Goal: Check status: Check status

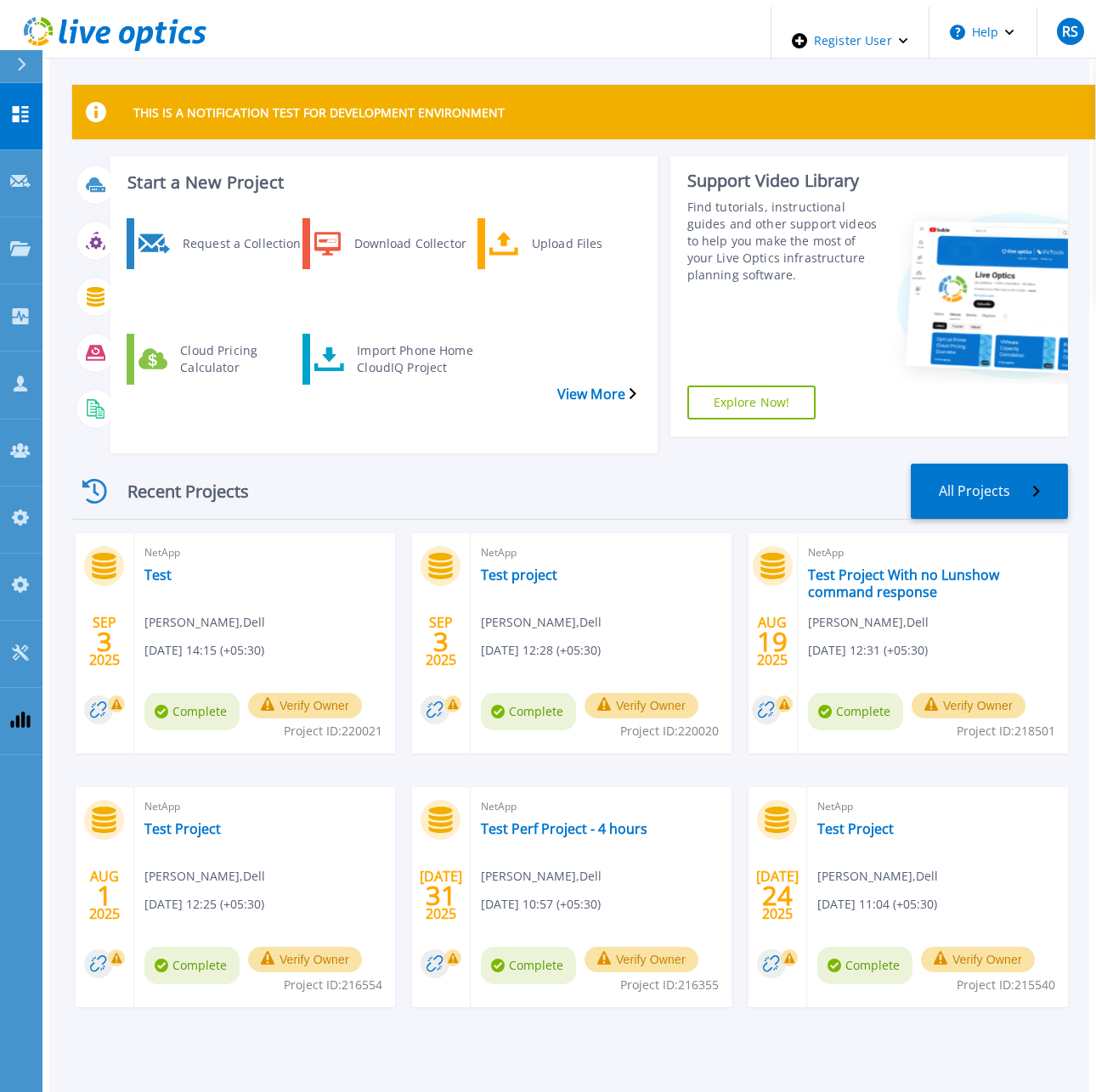
click at [194, 471] on div "Recent Projects" at bounding box center [175, 491] width 204 height 41
click at [146, 566] on link "Test" at bounding box center [158, 574] width 28 height 17
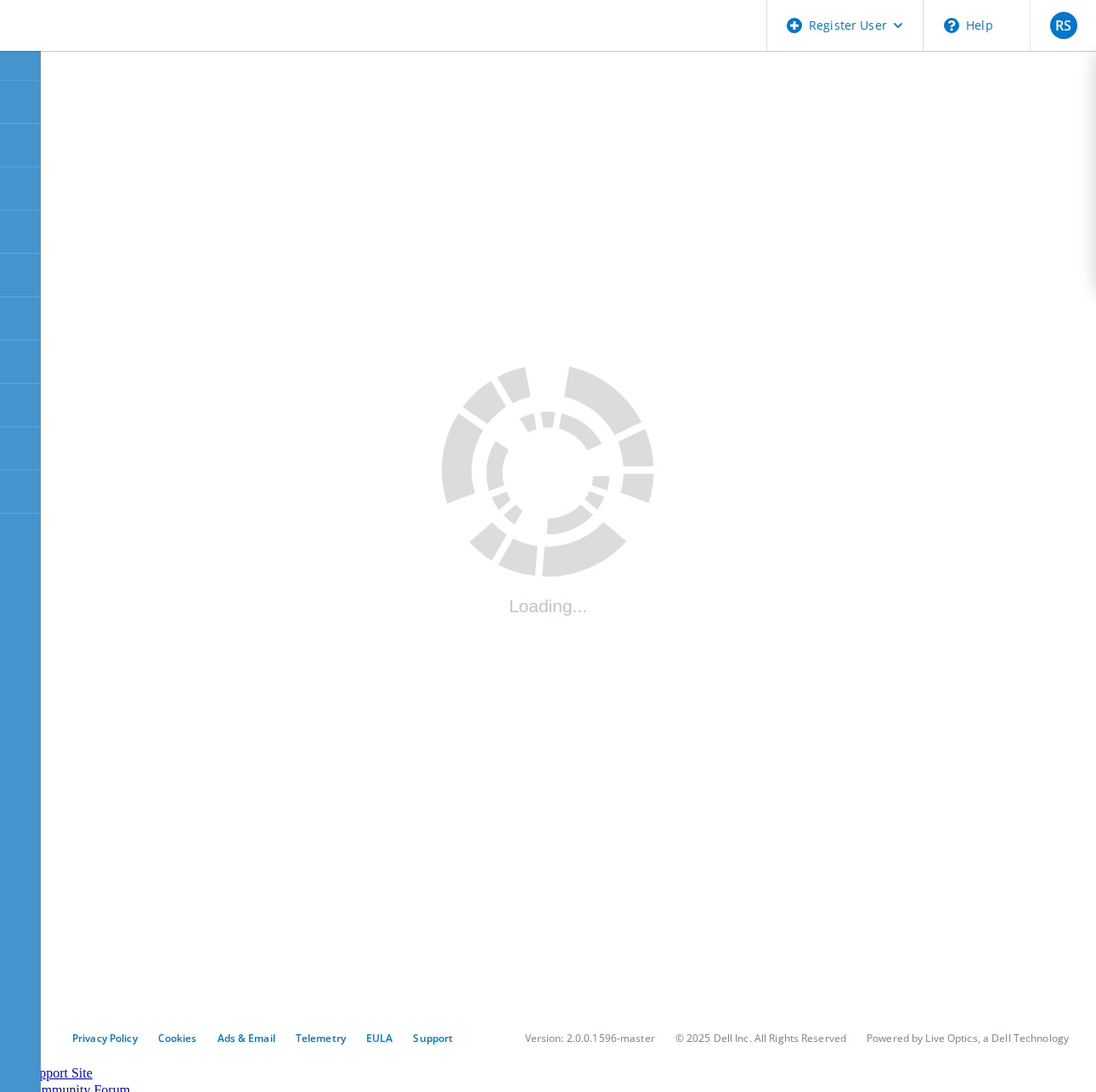
click at [561, 367] on icon ".cls-1 { fill: #cecece; }" at bounding box center [548, 472] width 212 height 210
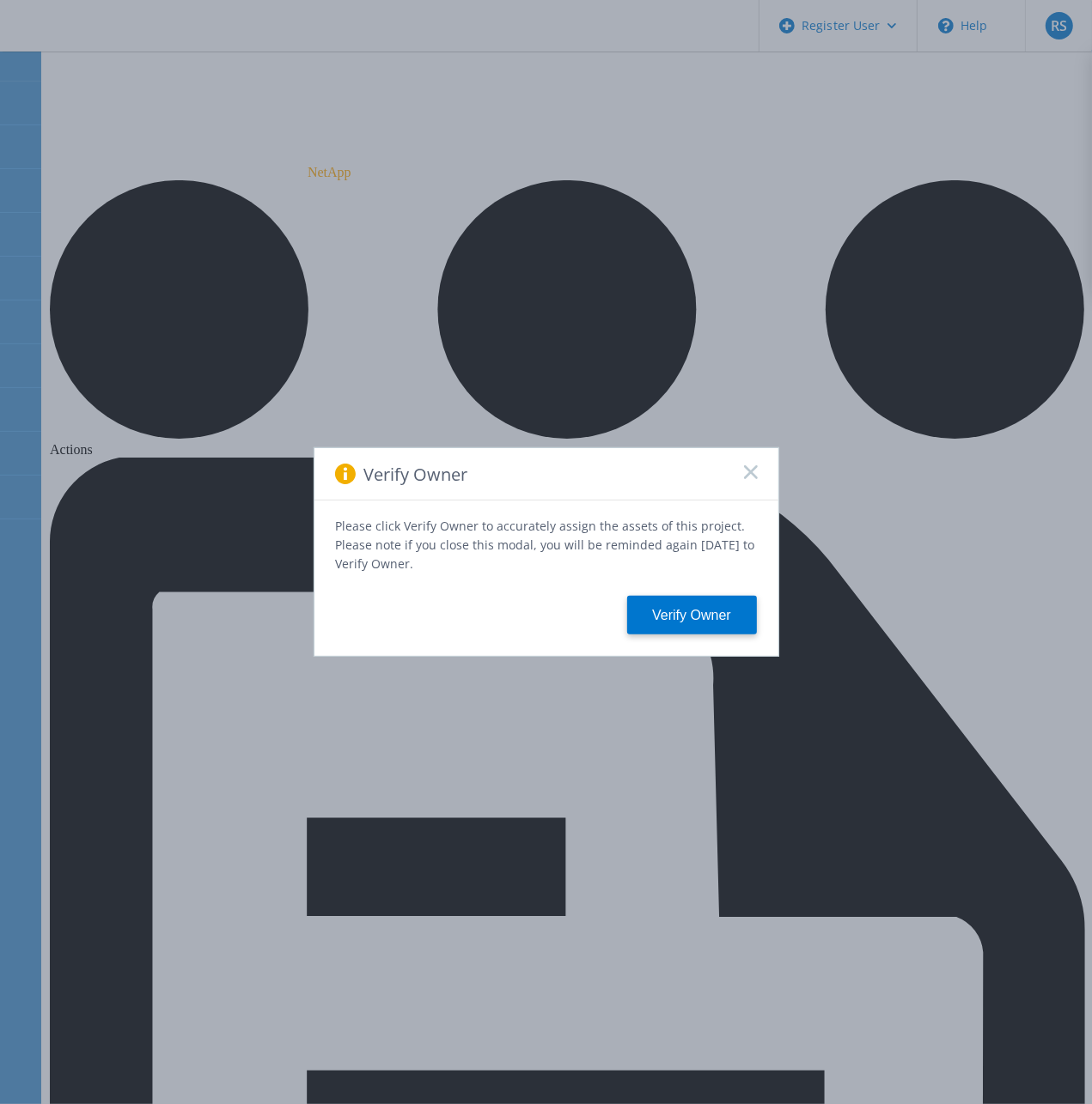
click at [745, 473] on rect at bounding box center [750, 472] width 15 height 15
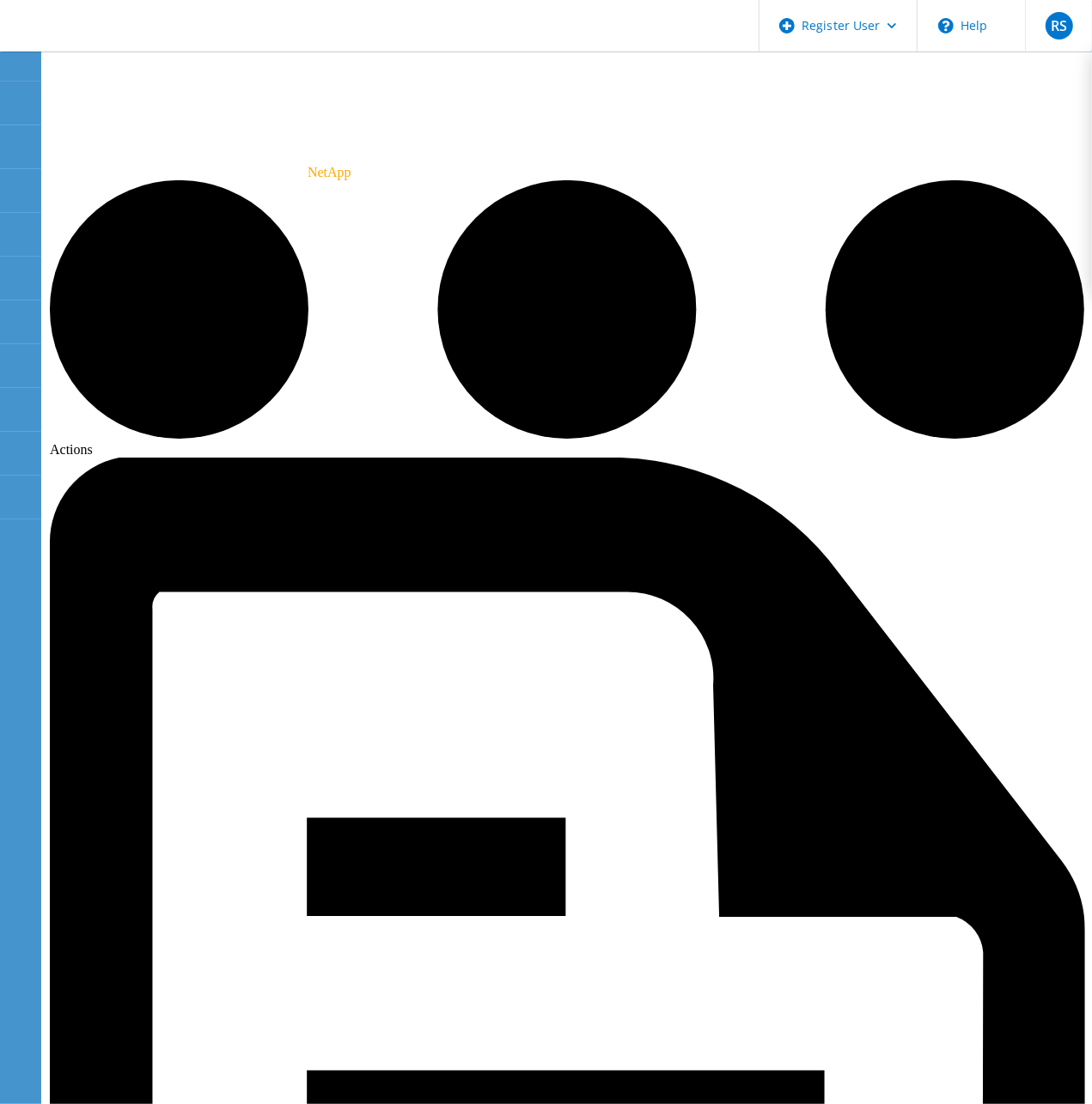
click at [59, 39] on icon at bounding box center [109, 28] width 185 height 35
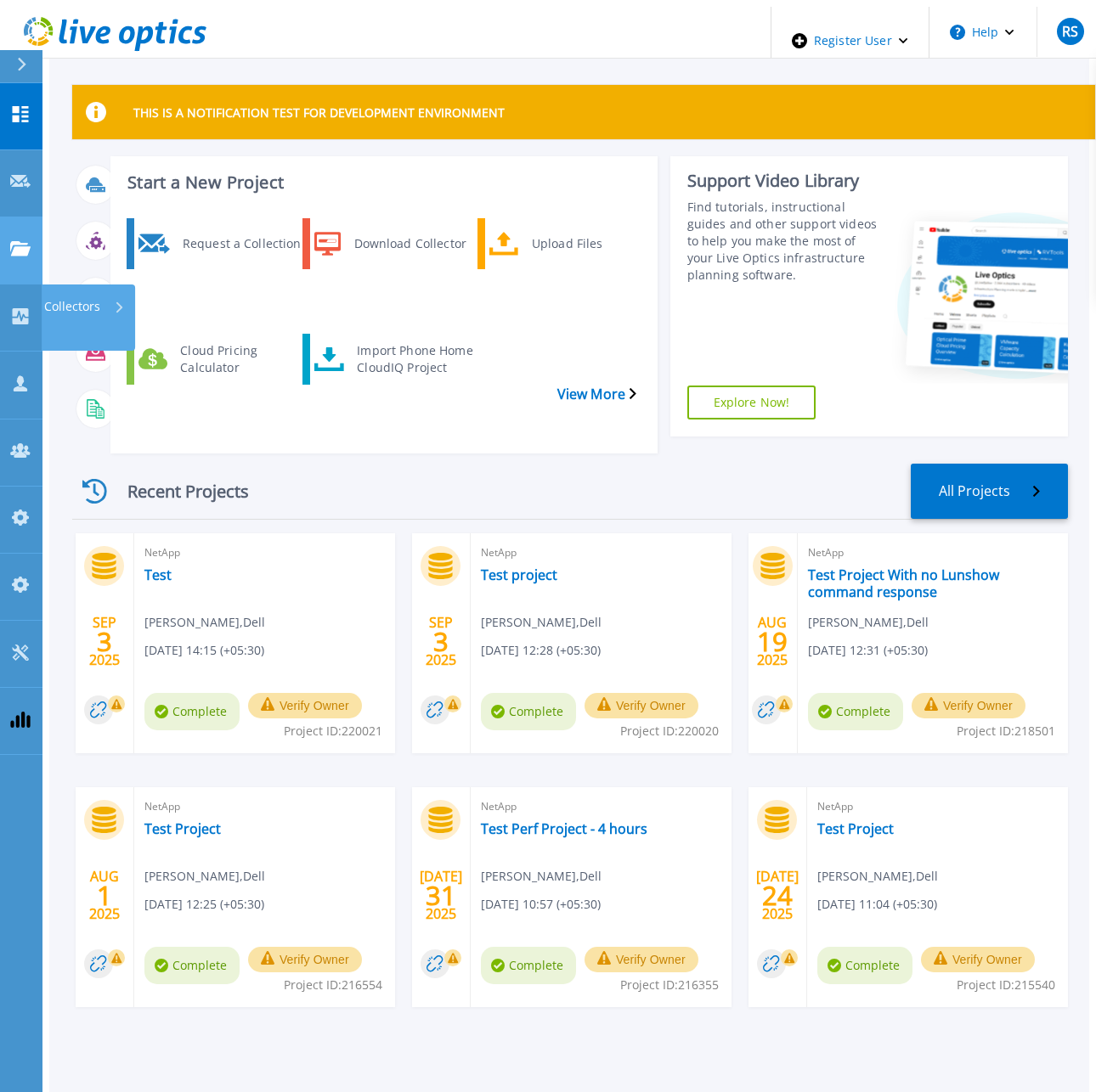
click at [19, 218] on link "Projects Projects" at bounding box center [21, 251] width 42 height 67
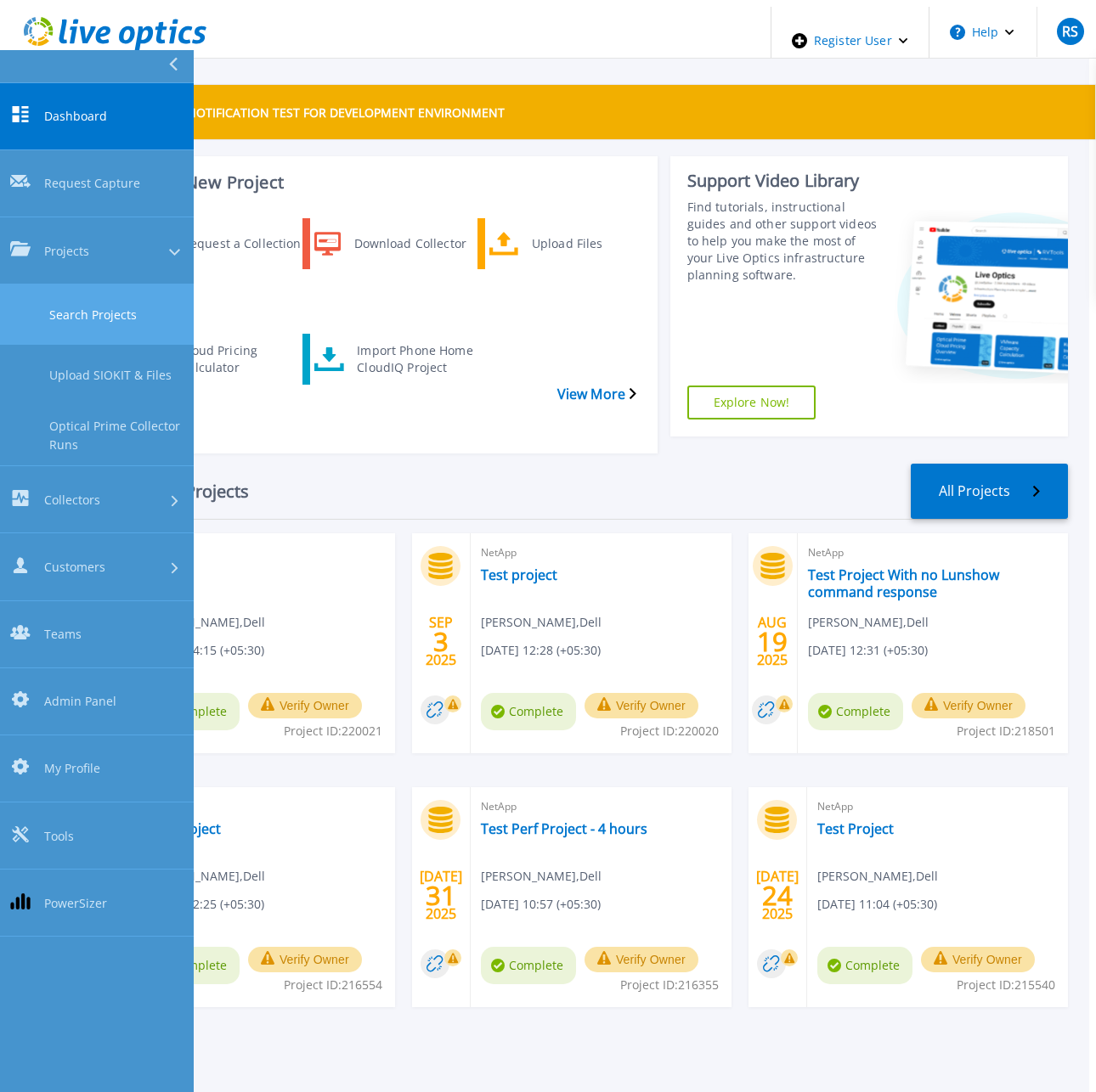
click at [98, 285] on link "Search Projects" at bounding box center [97, 315] width 194 height 61
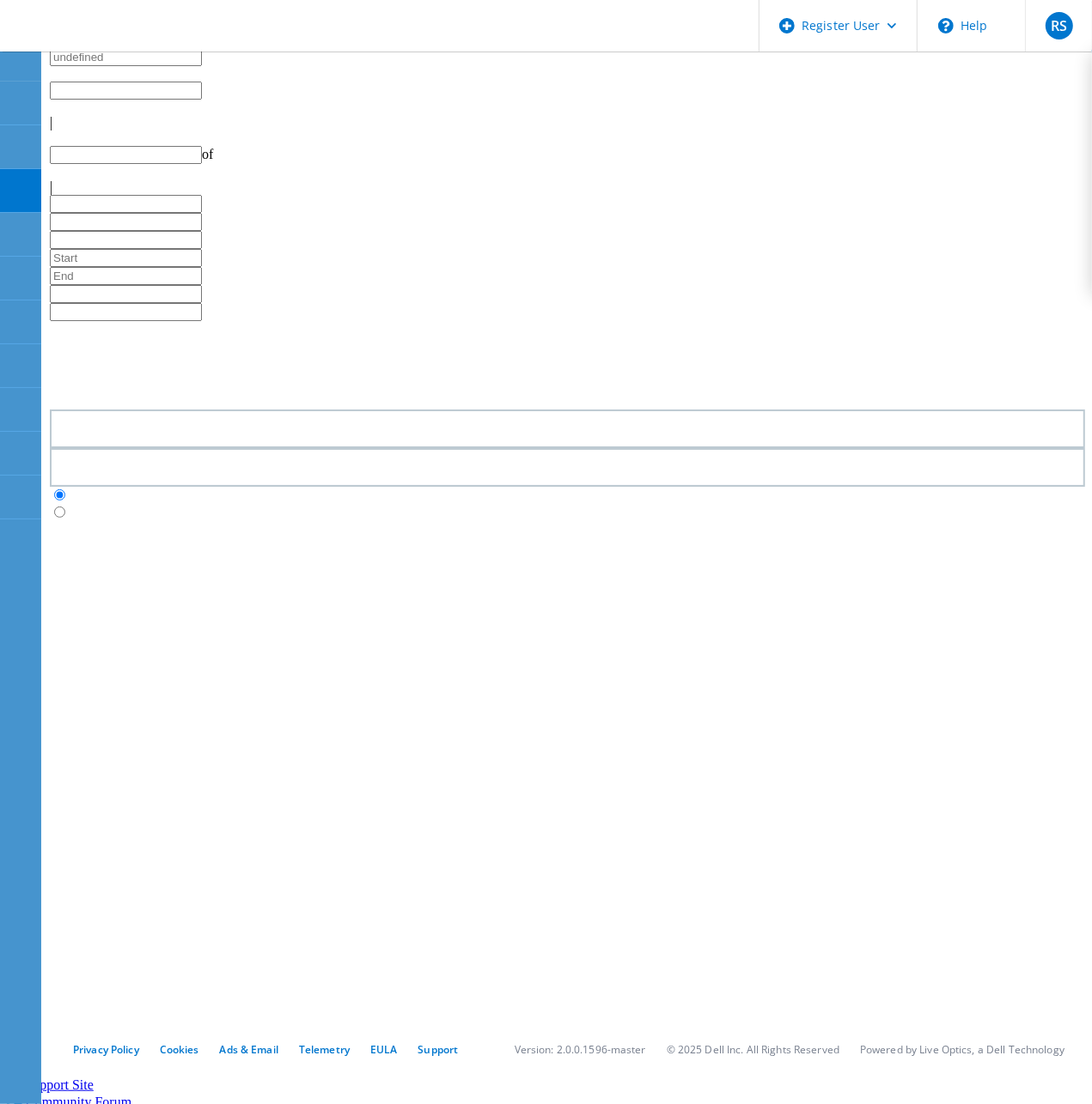
type input "1"
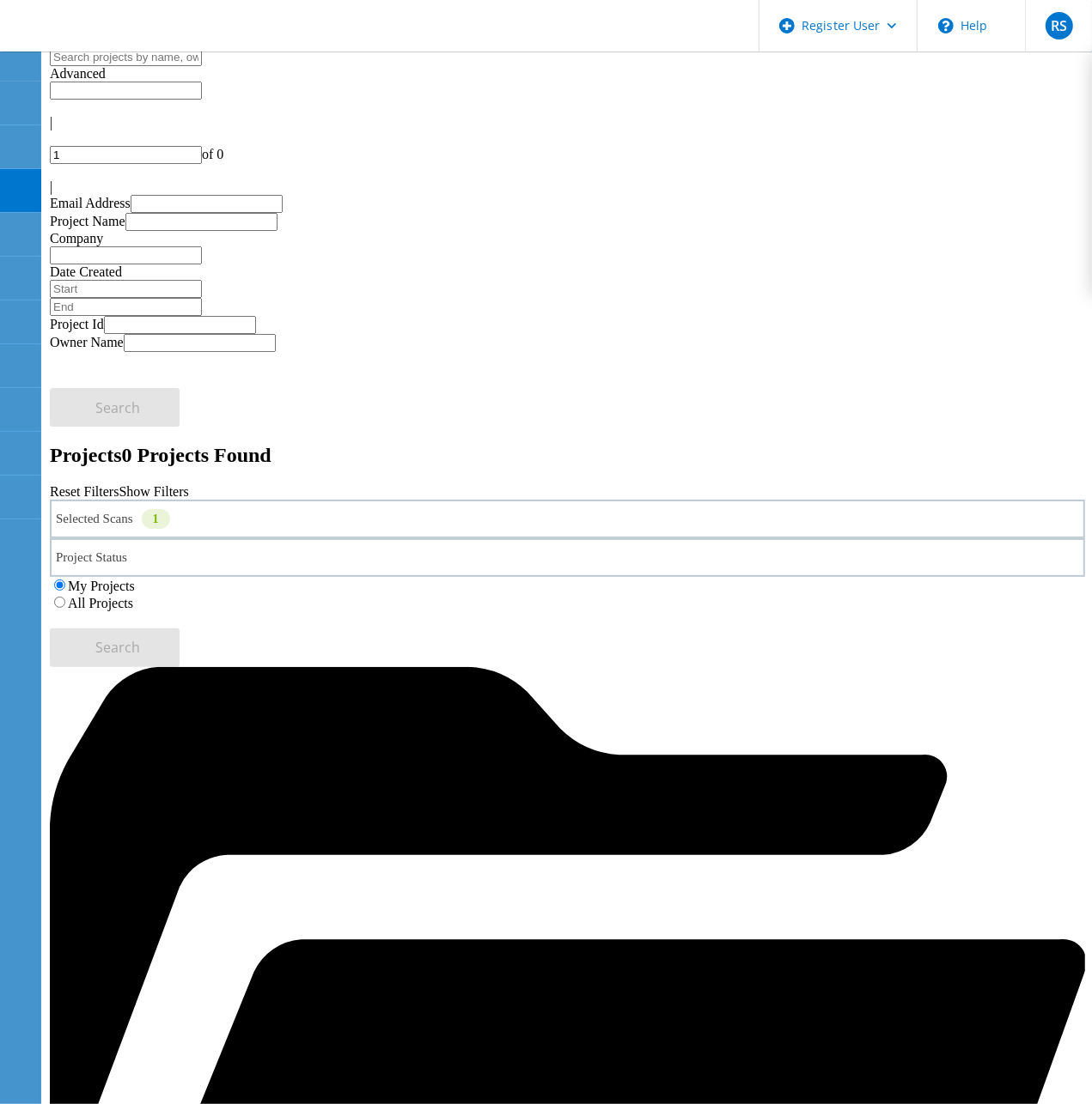
click at [275, 500] on div "Selected Scans 1" at bounding box center [568, 519] width 1035 height 39
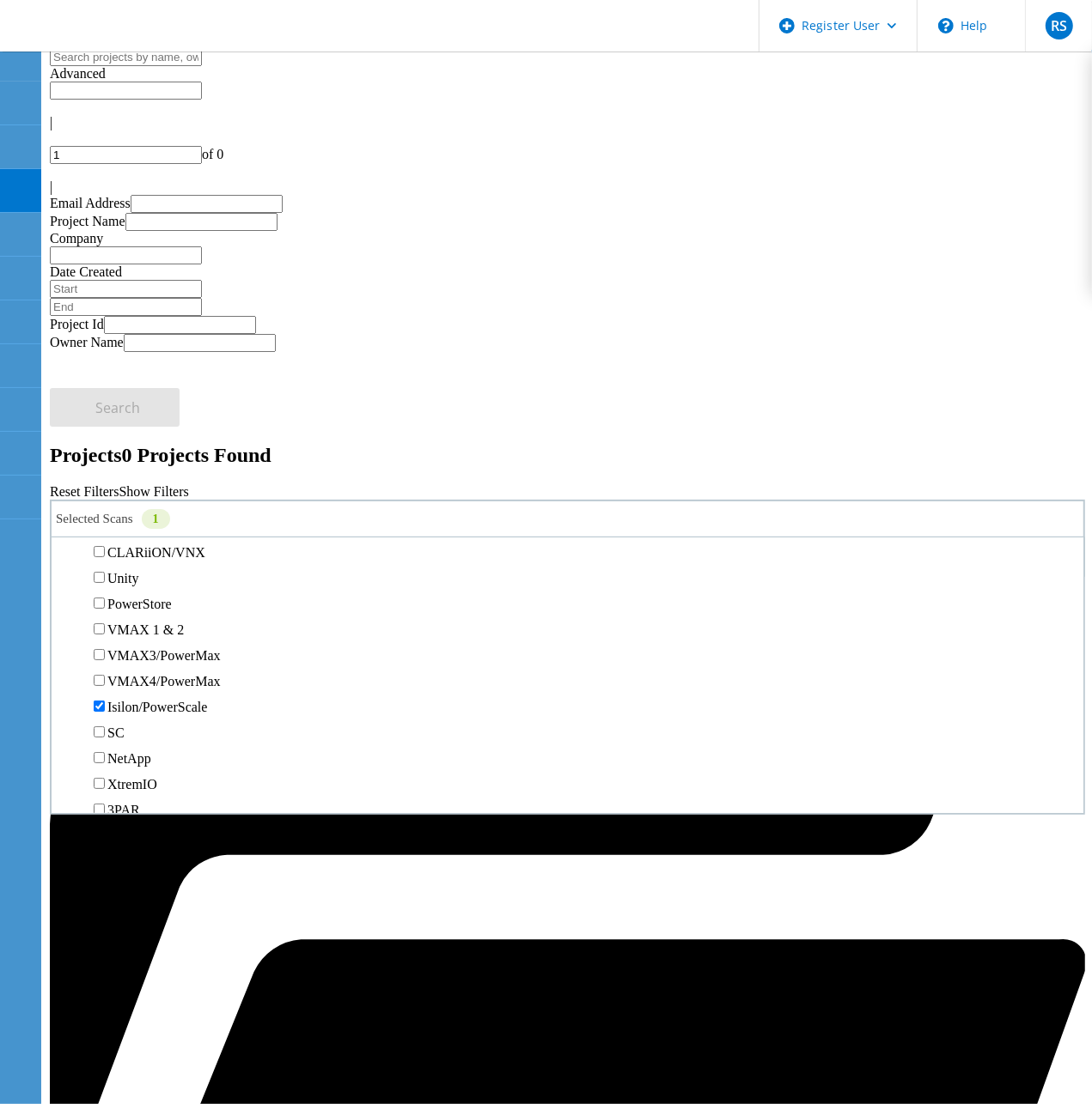
scroll to position [429, 0]
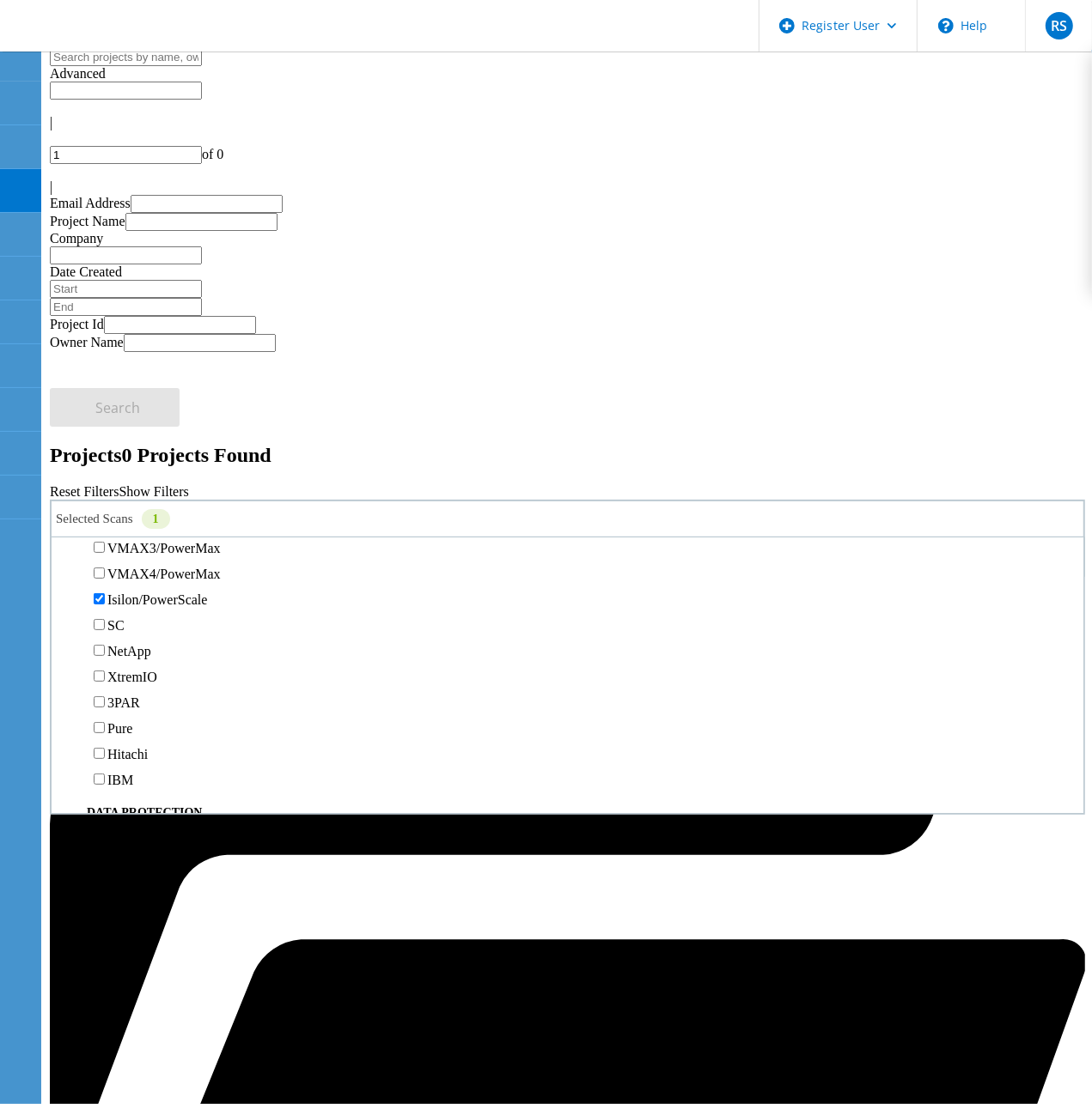
click at [130, 593] on label "Isilon/PowerScale" at bounding box center [157, 600] width 99 height 15
click at [105, 594] on input "Isilon/PowerScale" at bounding box center [99, 599] width 11 height 11
click at [122, 483] on div "PowerStore" at bounding box center [567, 496] width 1014 height 26
click at [130, 458] on div "Unity" at bounding box center [567, 471] width 1014 height 26
click at [133, 490] on label "PowerStore" at bounding box center [139, 497] width 64 height 15
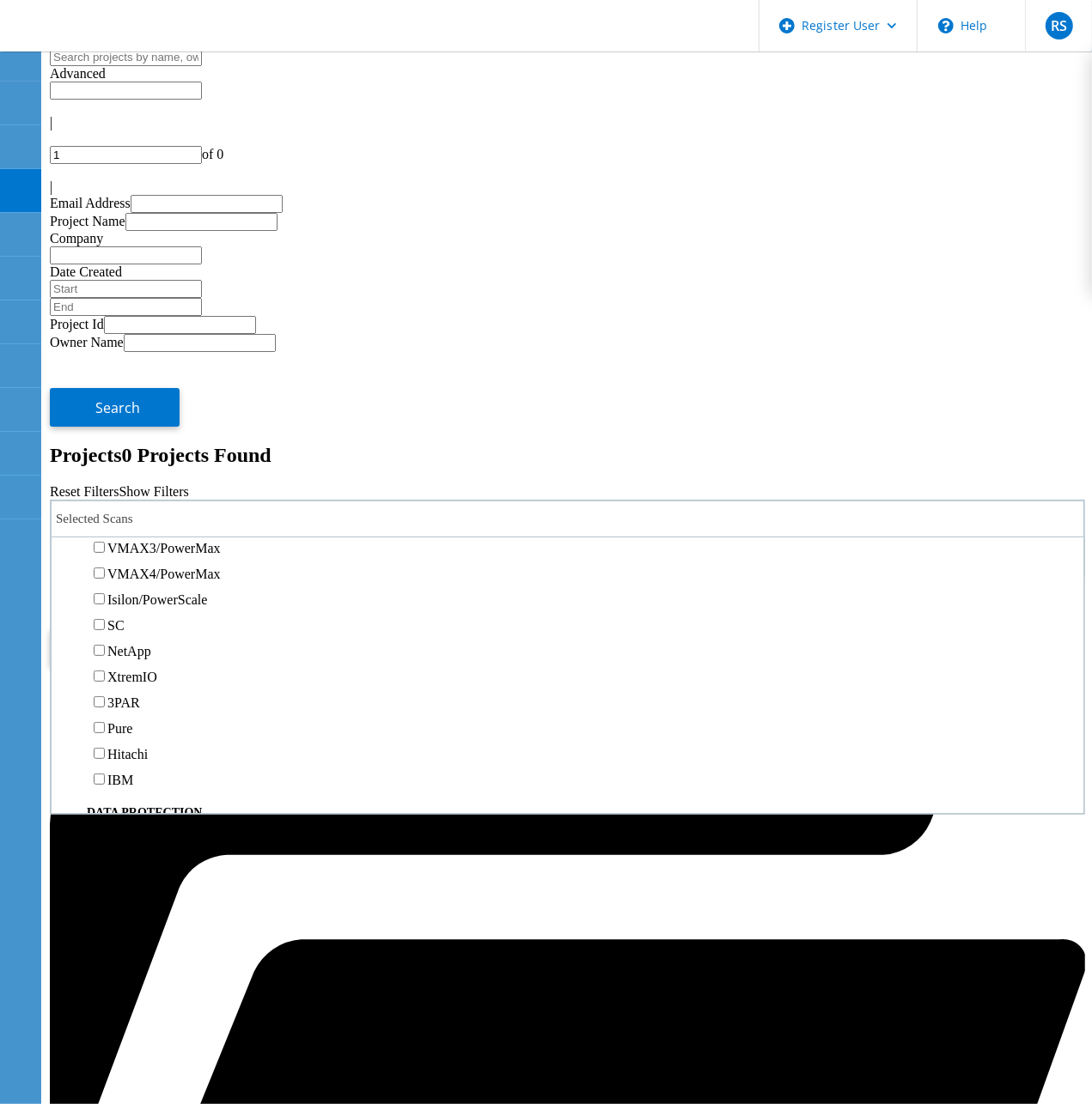
click at [105, 491] on input "PowerStore" at bounding box center [99, 496] width 11 height 11
click at [133, 596] on label "All Projects" at bounding box center [100, 603] width 65 height 15
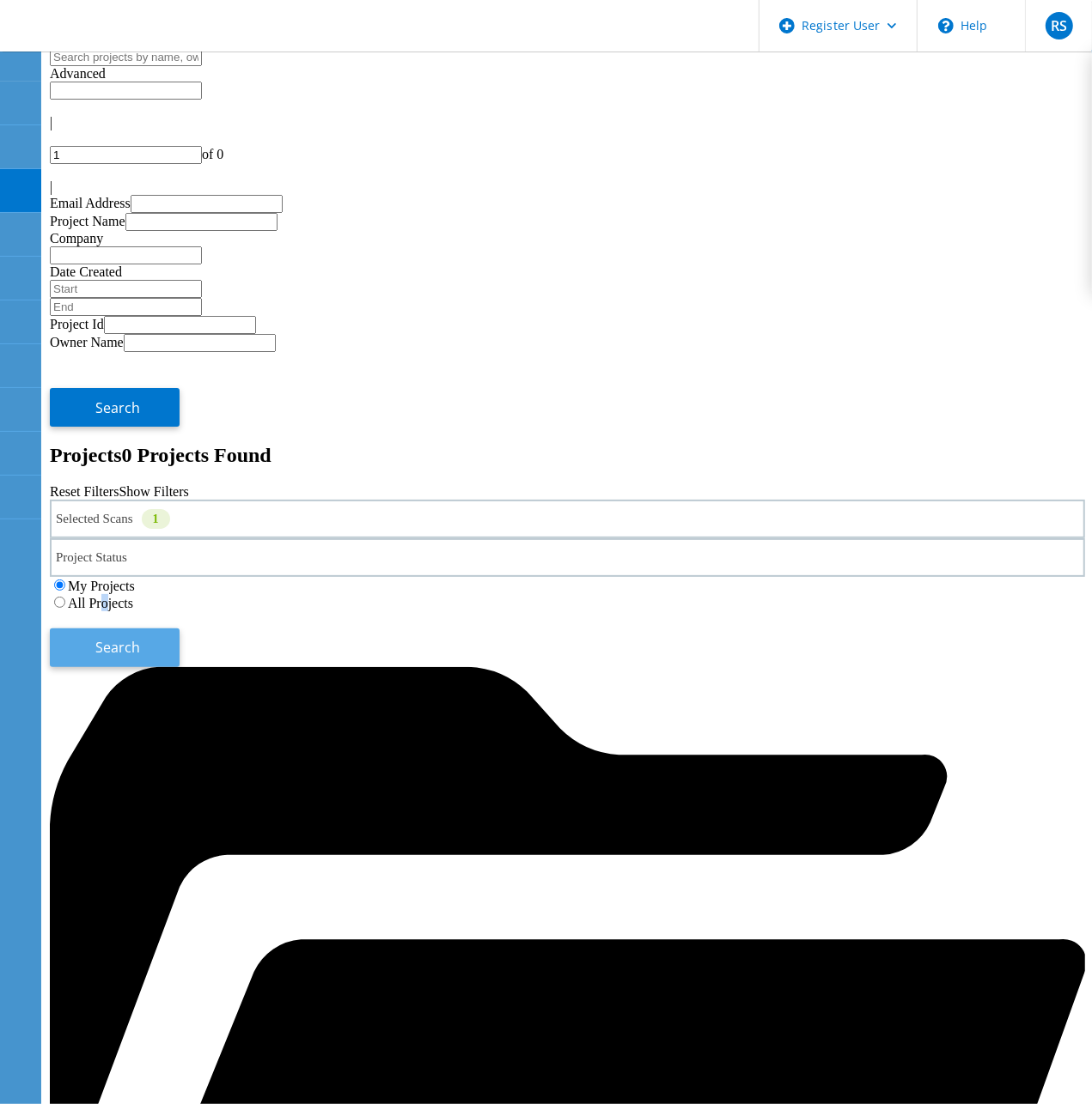
drag, startPoint x: 821, startPoint y: 292, endPoint x: 975, endPoint y: 301, distance: 154.3
click at [141, 638] on span "Search" at bounding box center [119, 648] width 45 height 19
click at [133, 596] on label "All Projects" at bounding box center [100, 603] width 65 height 15
click at [65, 597] on input "All Projects" at bounding box center [59, 602] width 11 height 11
click at [141, 638] on span "Search" at bounding box center [119, 648] width 45 height 19
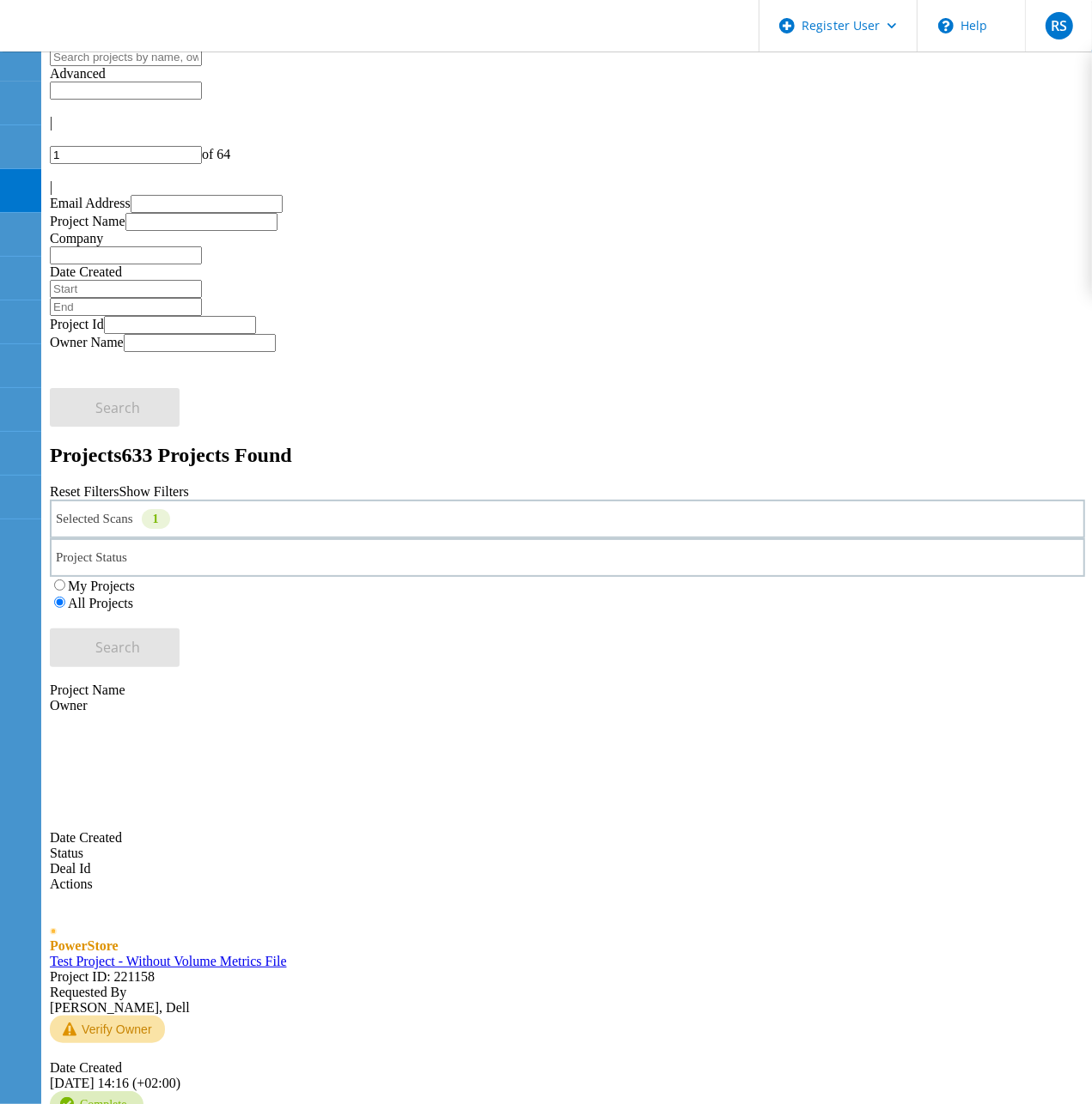
click at [256, 954] on link "Test Project - Without Volume Metrics File" at bounding box center [168, 962] width 237 height 15
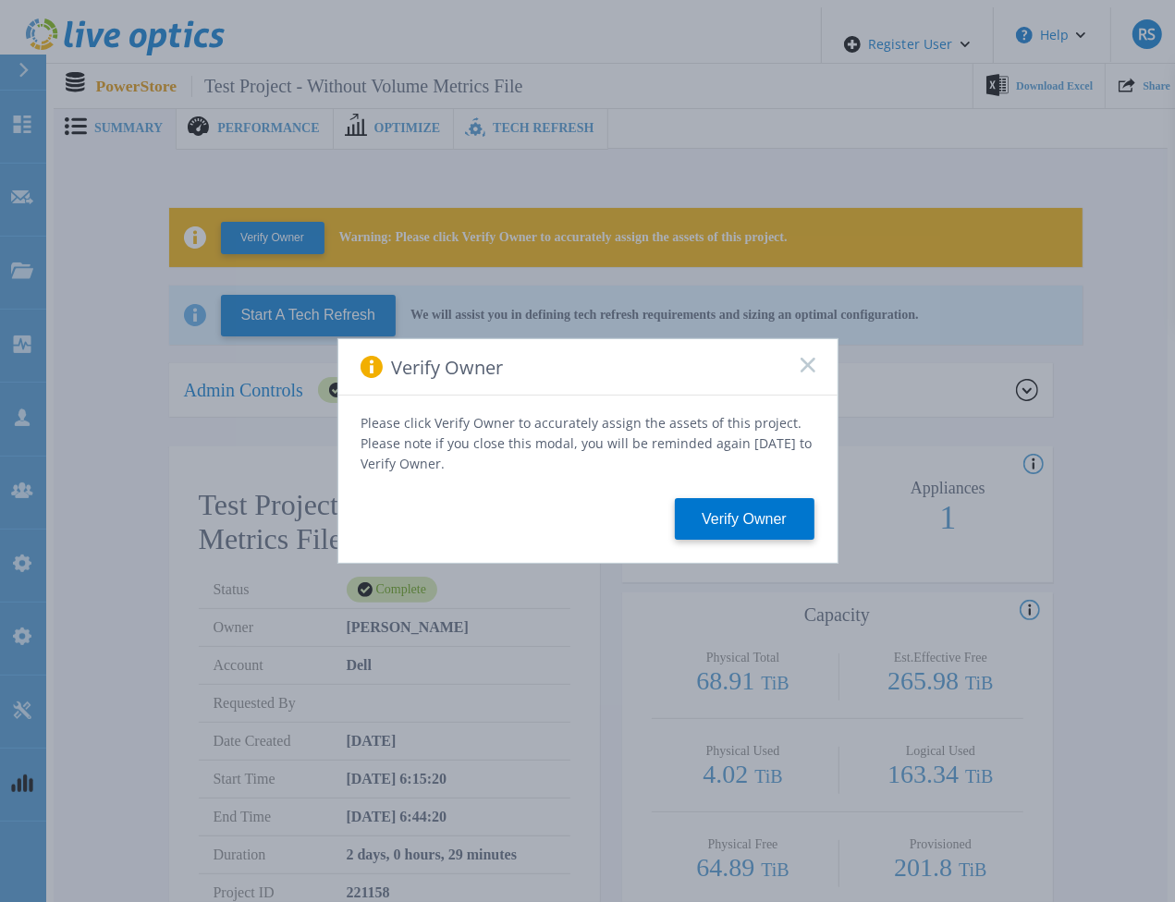
click at [811, 361] on div "Verify Owner" at bounding box center [587, 367] width 499 height 56
click at [821, 359] on div "Verify Owner" at bounding box center [587, 367] width 499 height 56
click at [809, 365] on icon at bounding box center [807, 365] width 15 height 15
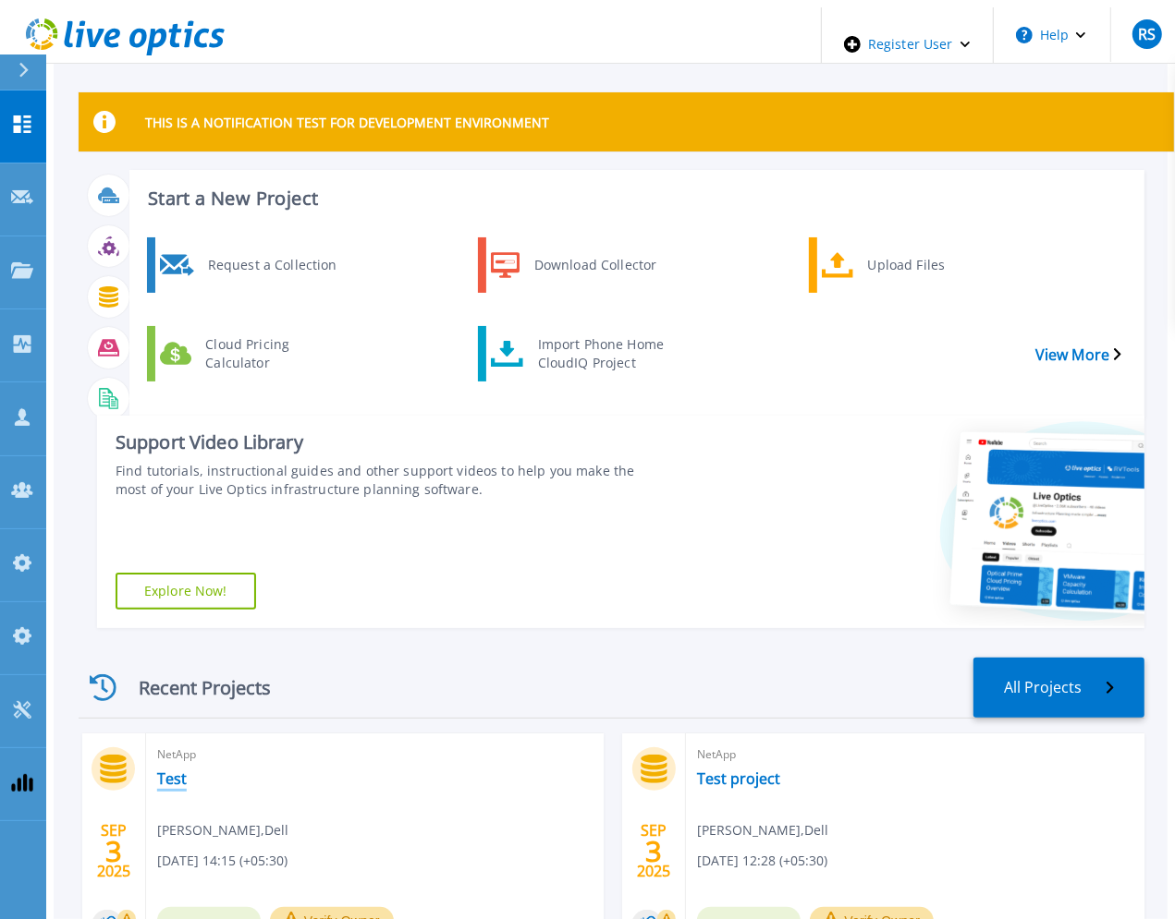
click at [157, 770] on link "Test" at bounding box center [172, 779] width 30 height 18
